Goal: Task Accomplishment & Management: Manage account settings

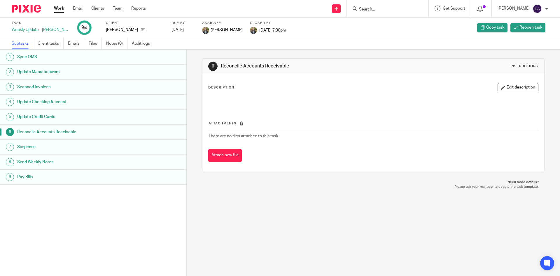
click at [45, 163] on h1 "Send Weekly Notes" at bounding box center [71, 161] width 109 height 9
drag, startPoint x: 257, startPoint y: 100, endPoint x: 242, endPoint y: 100, distance: 15.5
click at [242, 100] on p "Weekly Notes PW: Tu21gh" at bounding box center [373, 101] width 329 height 6
copy p "Tu21gh"
click at [40, 46] on link "Client tasks" at bounding box center [51, 43] width 26 height 11
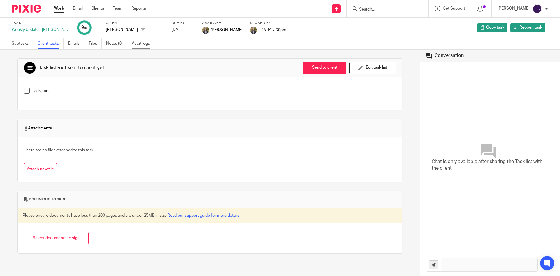
click at [144, 41] on link "Audit logs" at bounding box center [143, 43] width 22 height 11
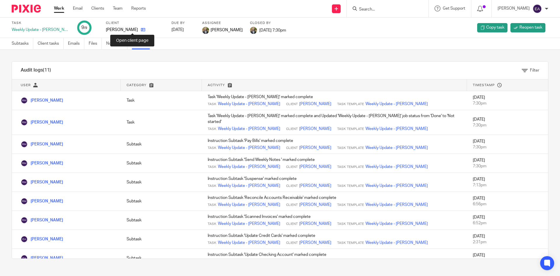
click at [141, 31] on icon at bounding box center [143, 29] width 4 height 4
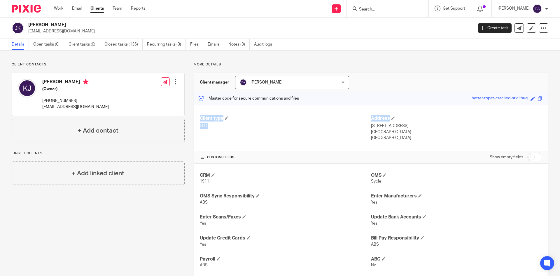
drag, startPoint x: 556, startPoint y: 97, endPoint x: 556, endPoint y: 108, distance: 11.4
click at [556, 108] on main "[PERSON_NAME] [EMAIL_ADDRESS][DOMAIN_NAME] Create task Export data Merge Archiv…" at bounding box center [280, 138] width 560 height 276
click at [160, 42] on link "Recurring tasks (3)" at bounding box center [166, 44] width 39 height 11
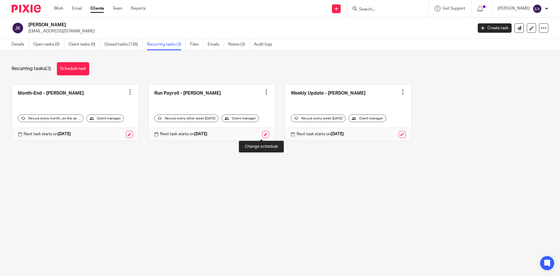
click at [264, 136] on link at bounding box center [265, 134] width 7 height 7
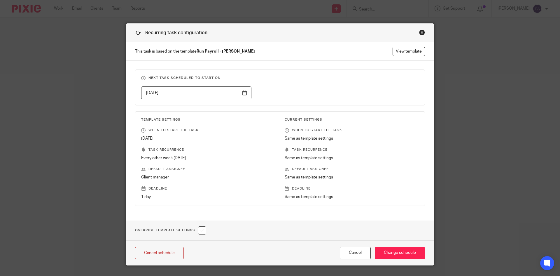
click at [419, 31] on div "Close this dialog window" at bounding box center [422, 32] width 6 height 6
